Goal: Information Seeking & Learning: Learn about a topic

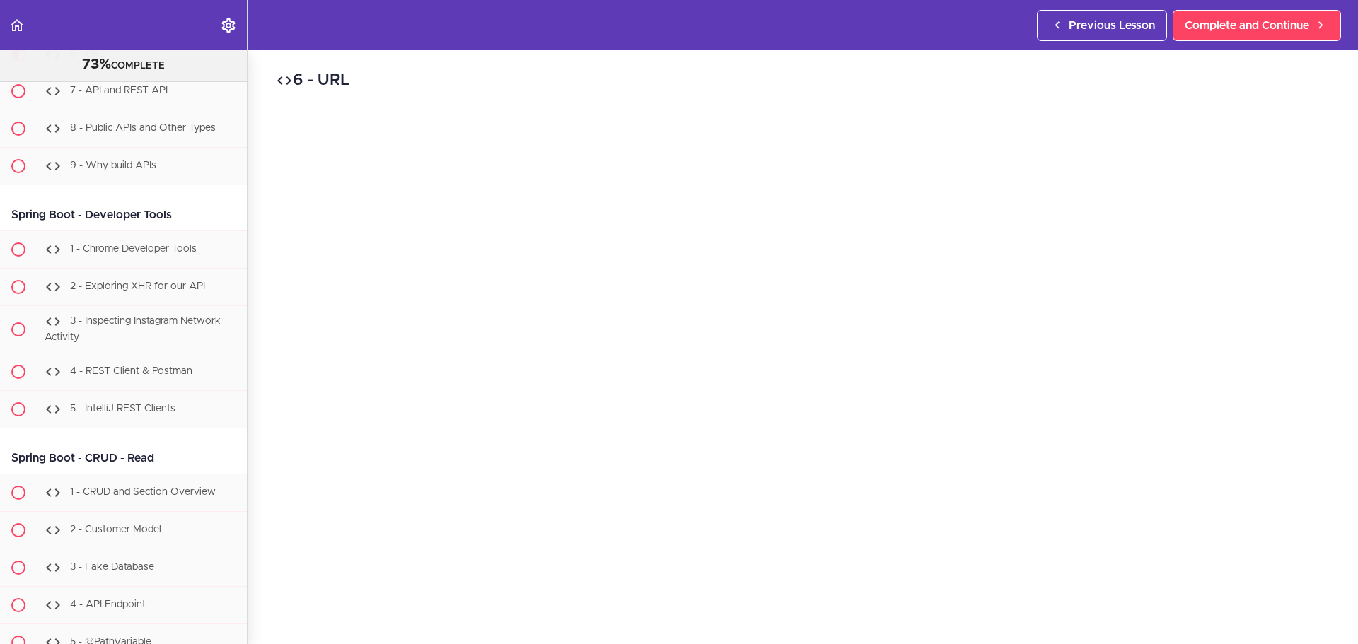
scroll to position [71, 0]
click at [1086, 30] on span "Complete and Continue" at bounding box center [1247, 25] width 124 height 17
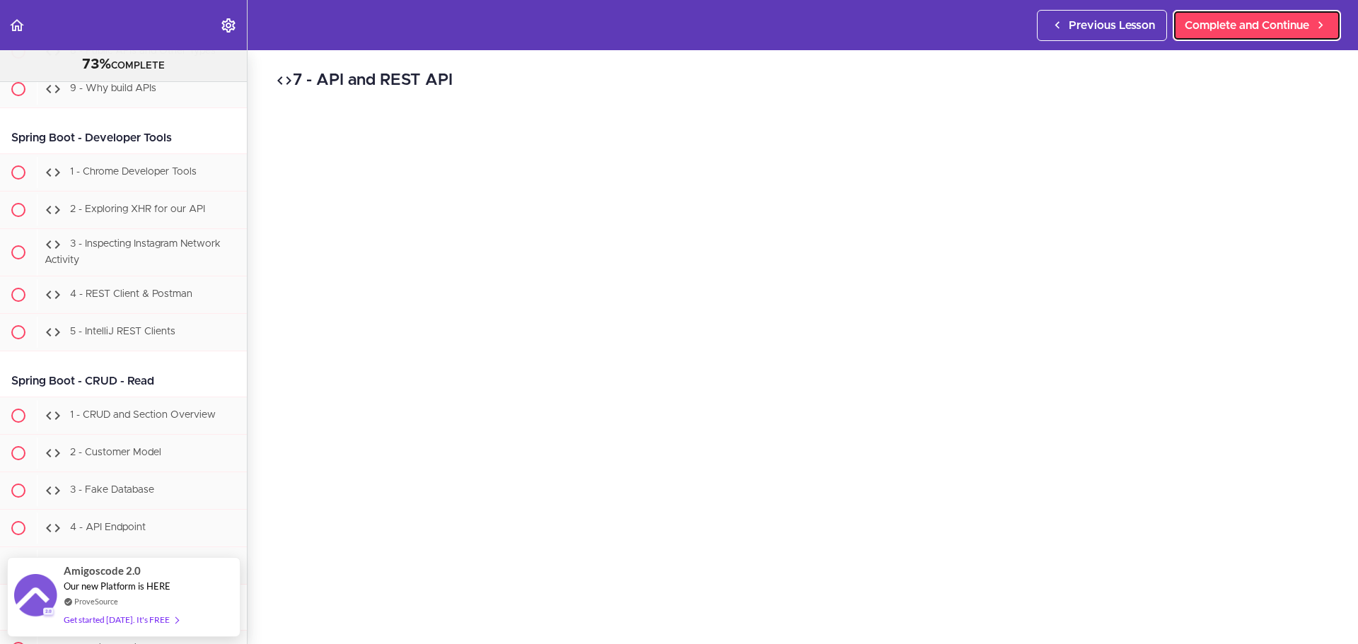
scroll to position [71, 0]
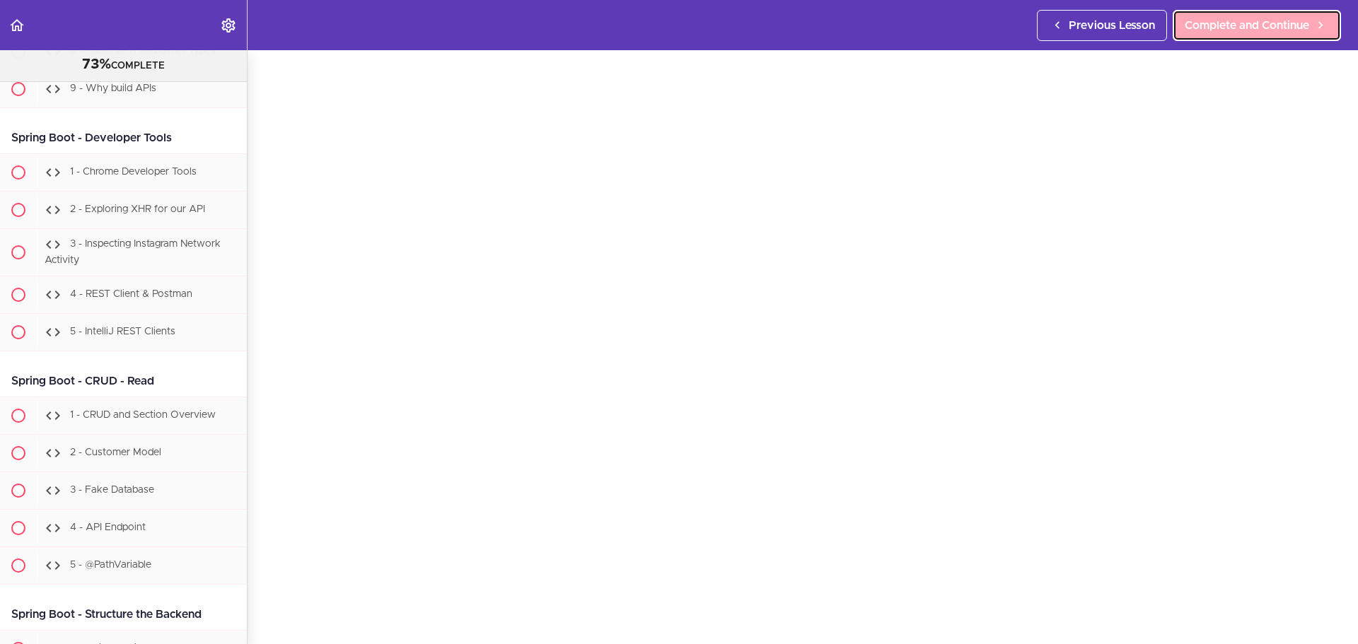
click at [1086, 20] on span "Complete and Continue" at bounding box center [1247, 25] width 124 height 17
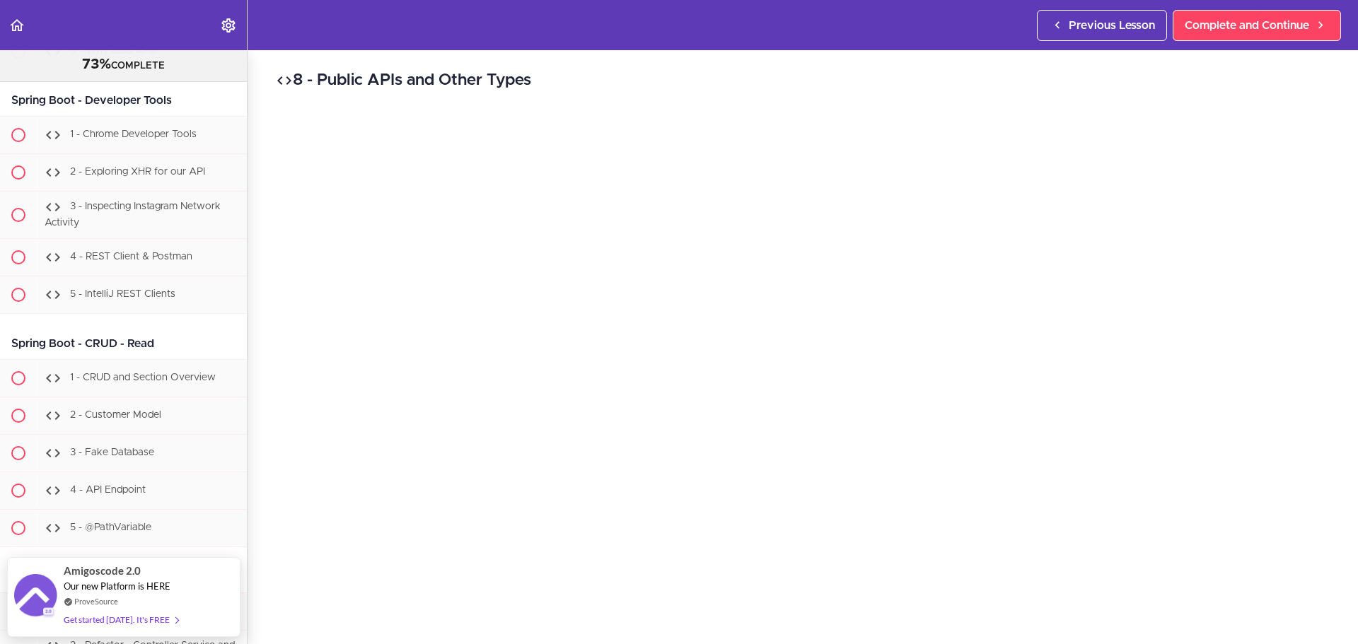
scroll to position [71, 0]
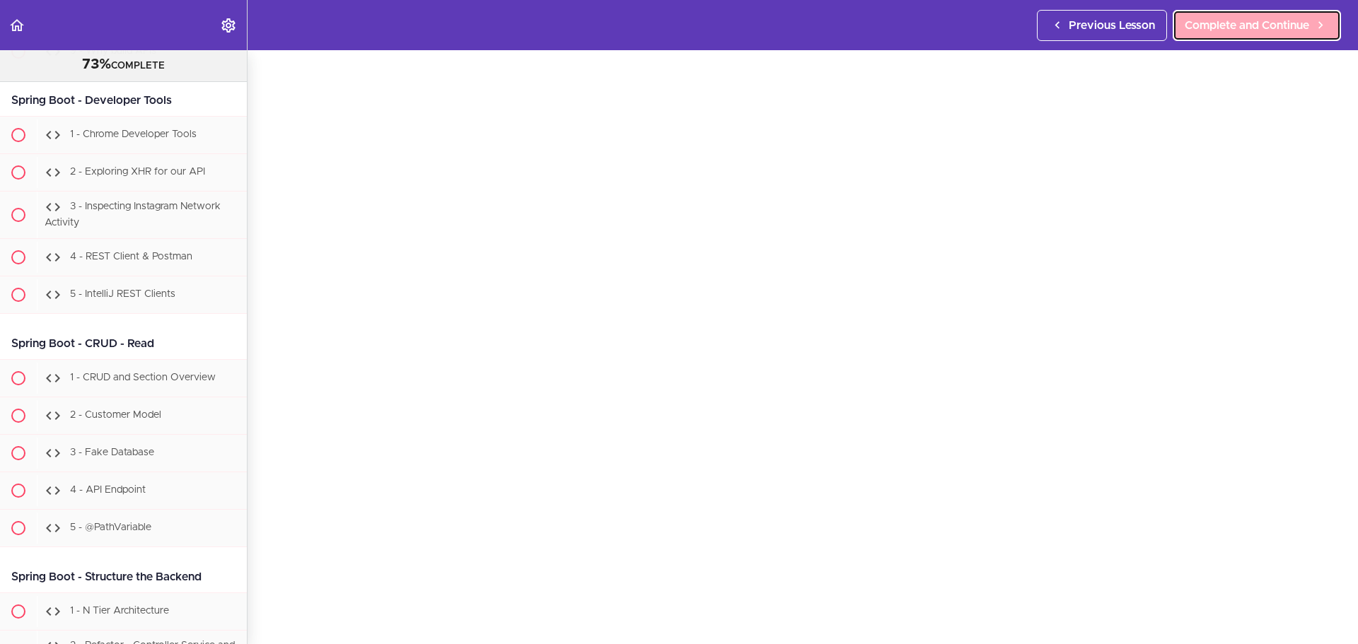
click at [1086, 25] on span "Complete and Continue" at bounding box center [1247, 25] width 124 height 17
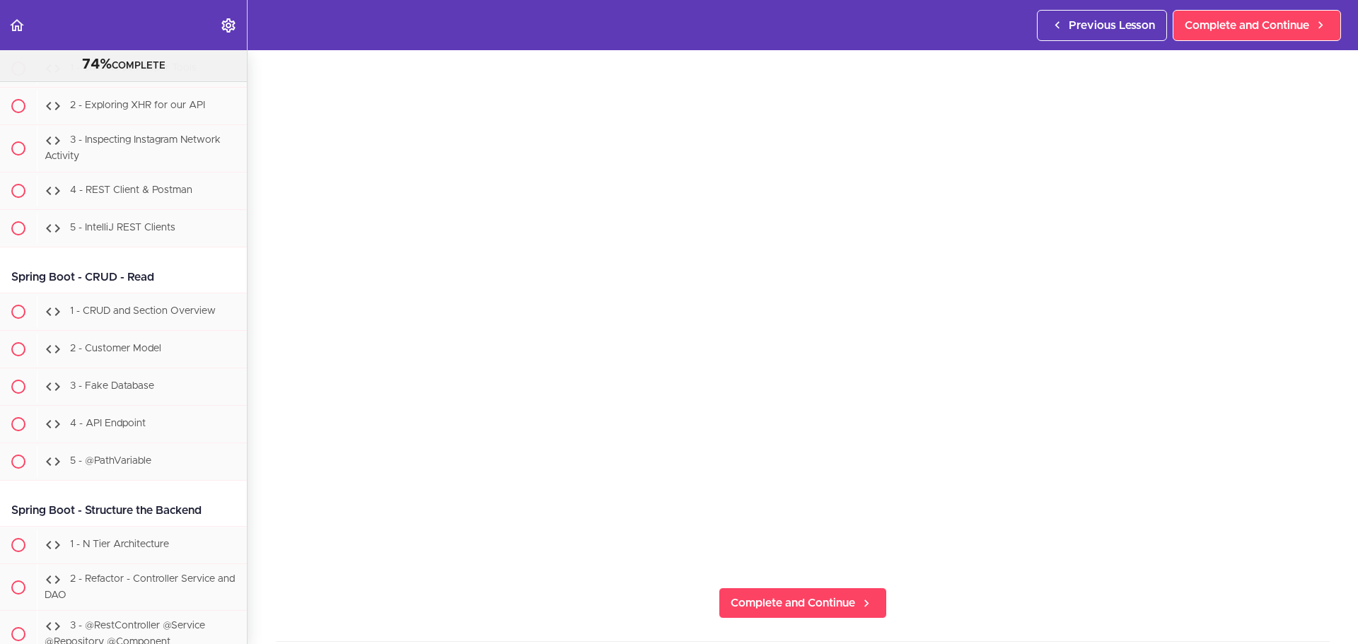
scroll to position [14309, 0]
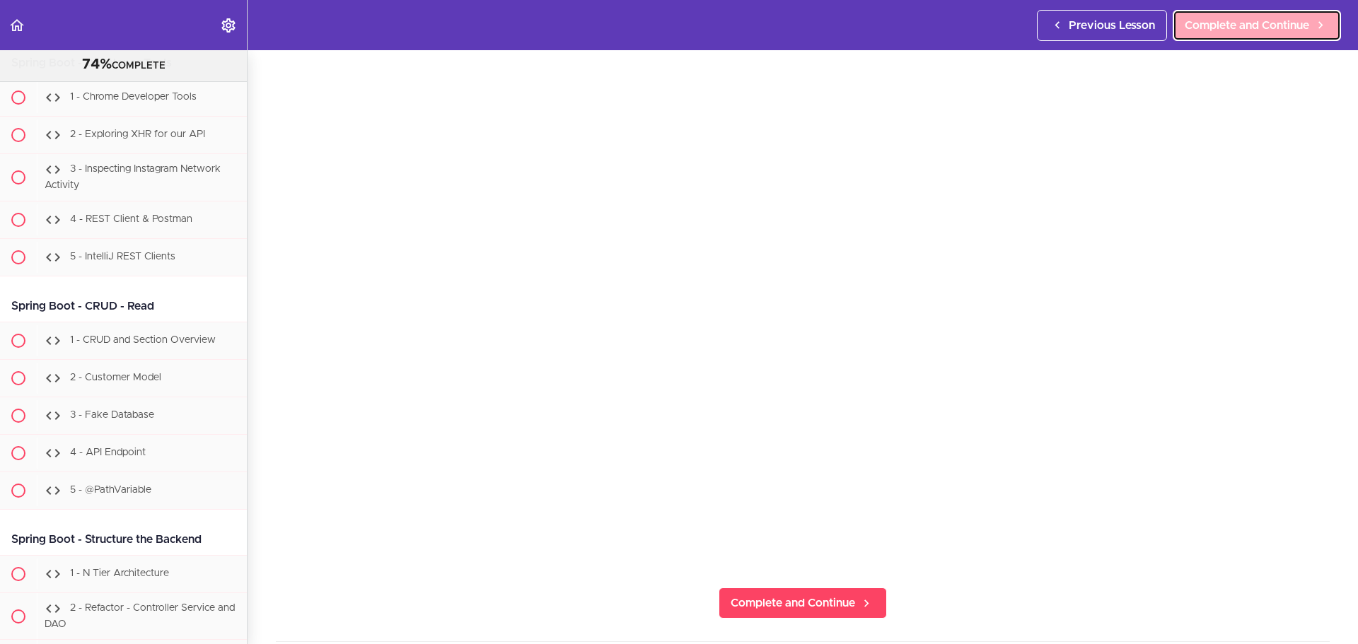
click at [1086, 28] on span "Complete and Continue" at bounding box center [1247, 25] width 124 height 17
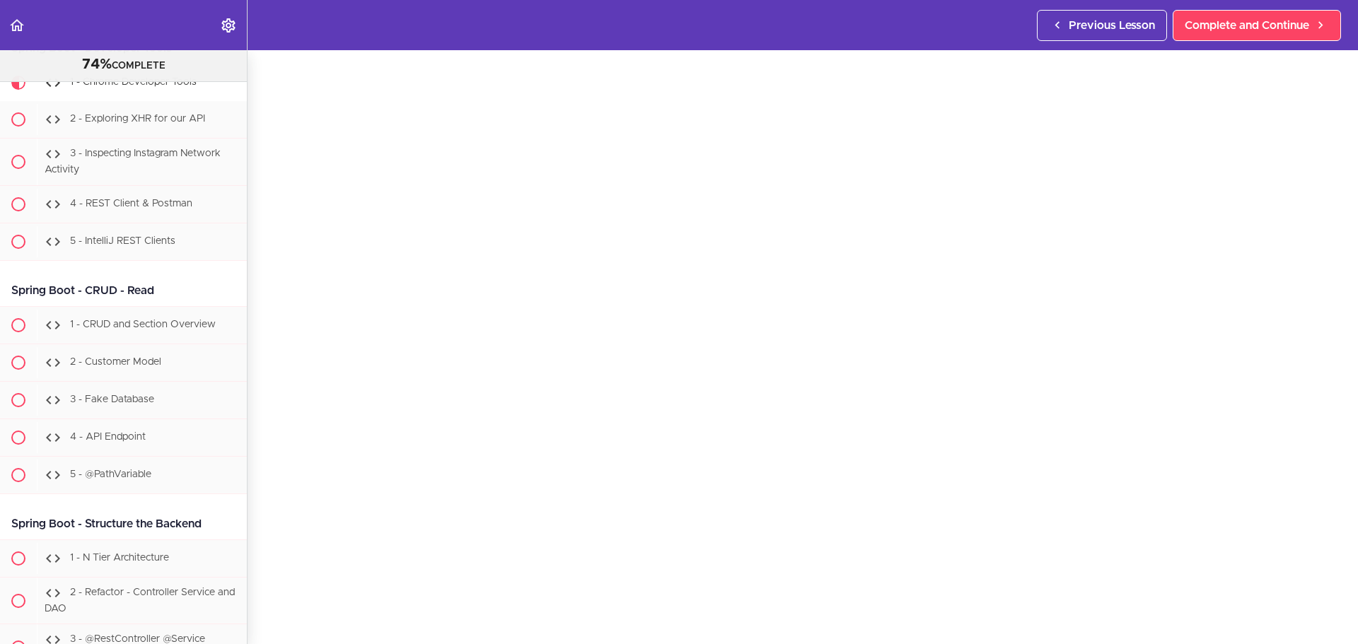
scroll to position [14321, 0]
click at [1086, 14] on link "Complete and Continue" at bounding box center [1257, 25] width 168 height 31
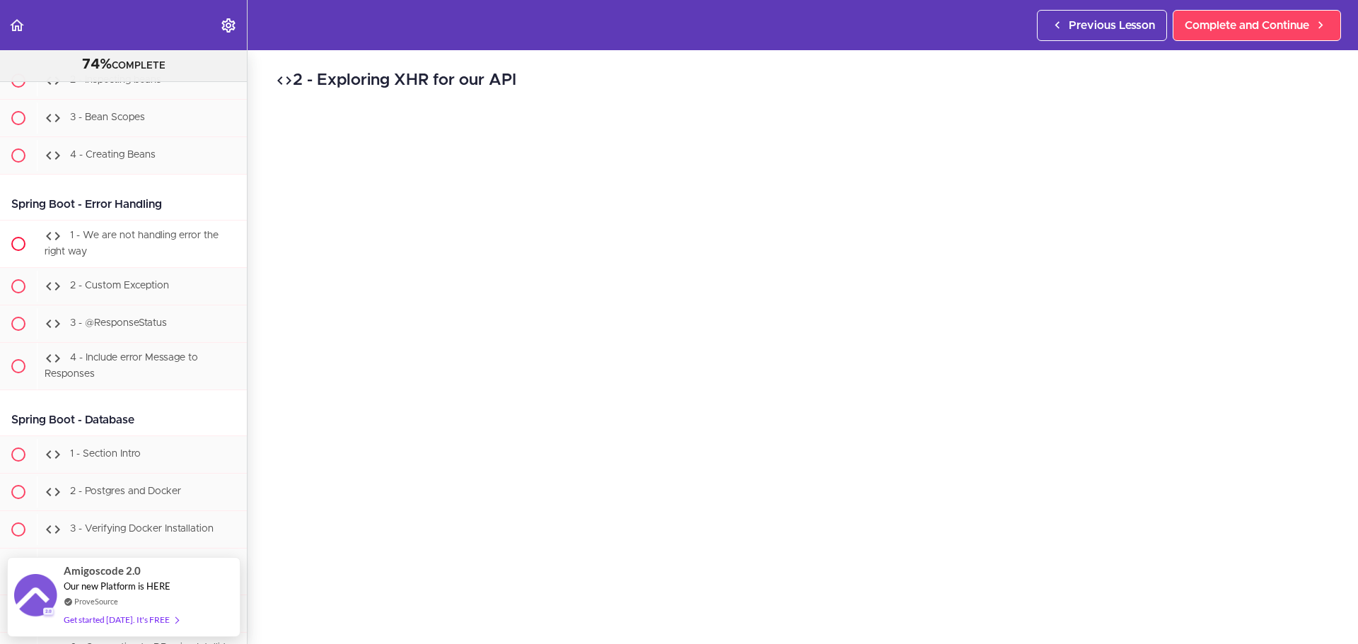
scroll to position [15066, 0]
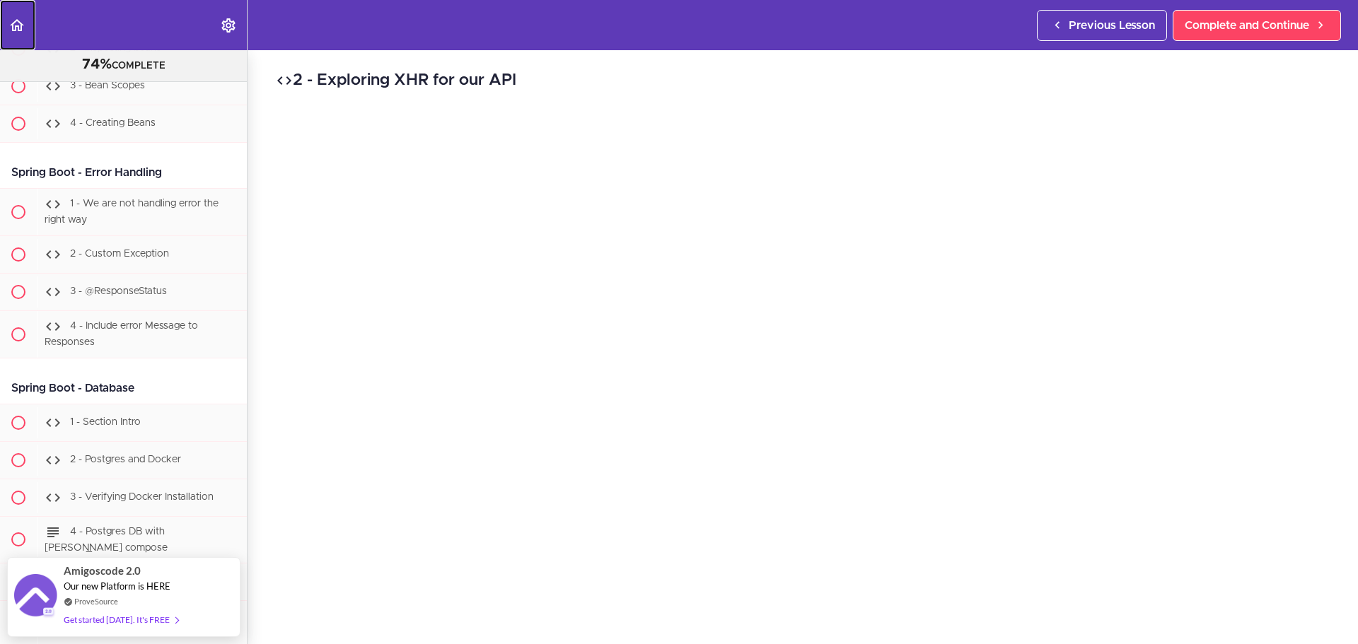
click at [27, 23] on link "Back to course curriculum" at bounding box center [17, 25] width 35 height 50
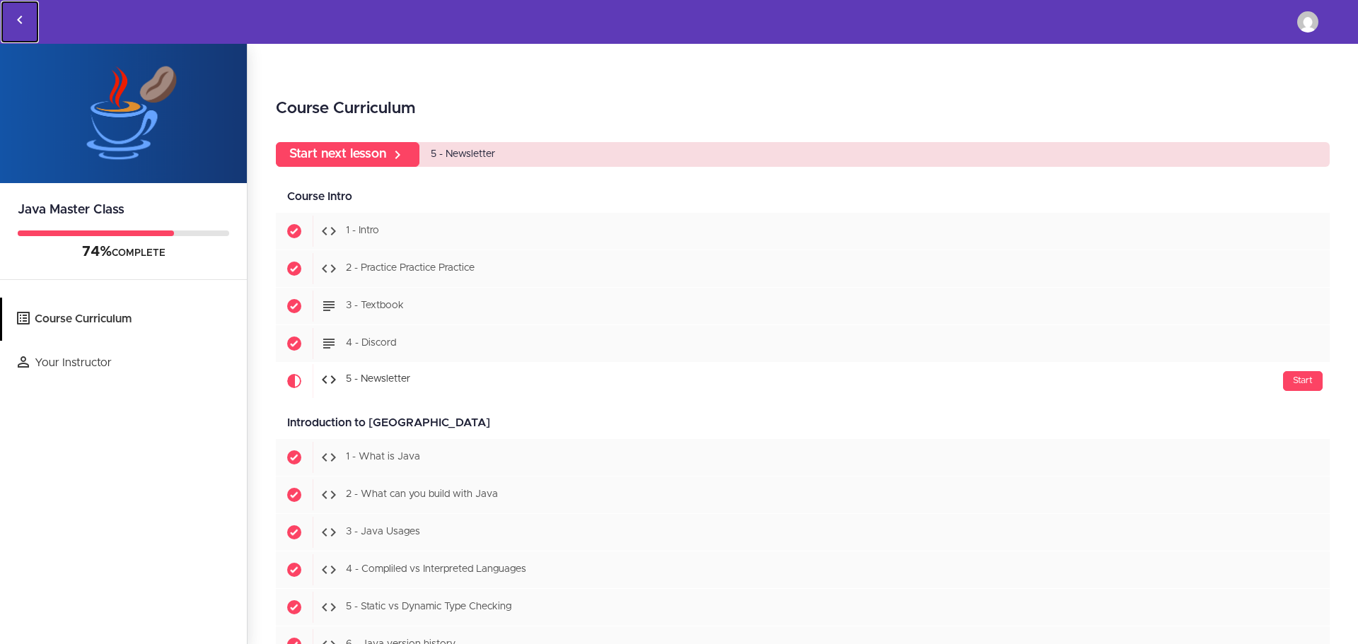
click at [22, 19] on icon "Back to courses" at bounding box center [19, 19] width 17 height 17
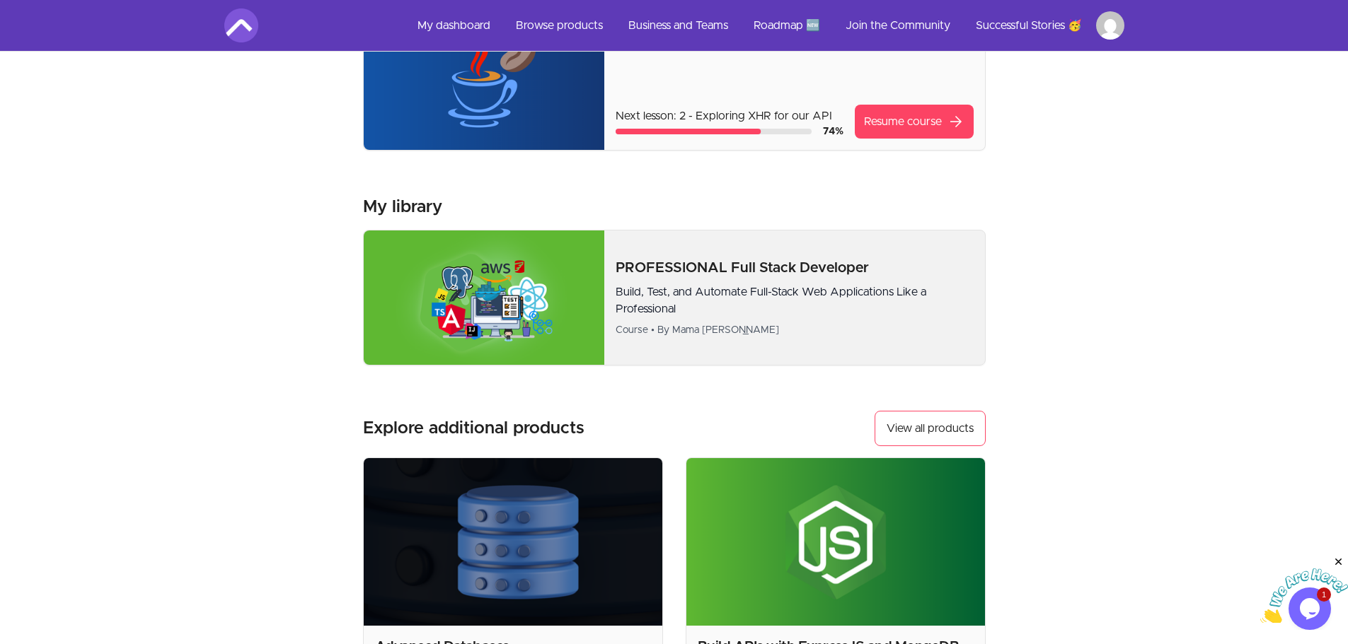
click at [437, 280] on img at bounding box center [484, 298] width 241 height 134
